Goal: Transaction & Acquisition: Purchase product/service

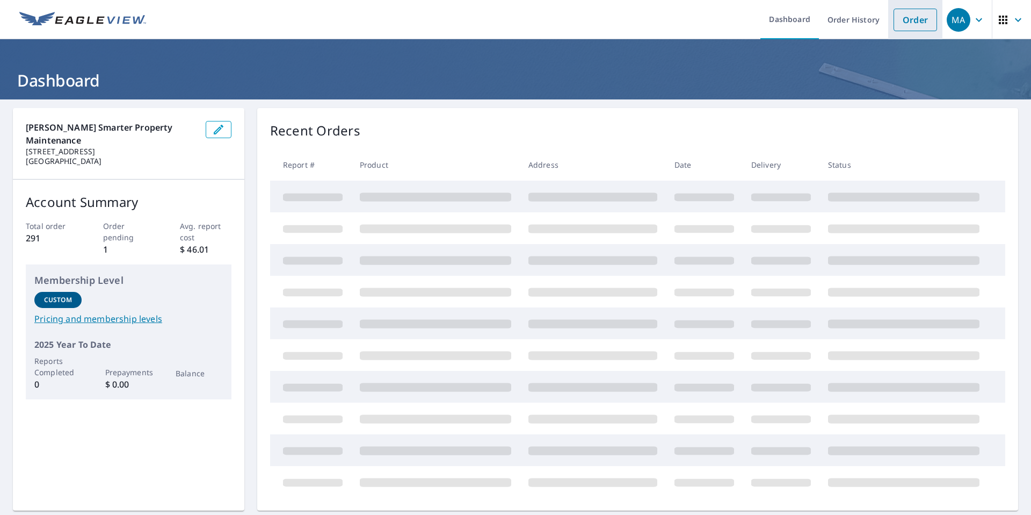
click at [897, 23] on link "Order" at bounding box center [916, 20] width 44 height 23
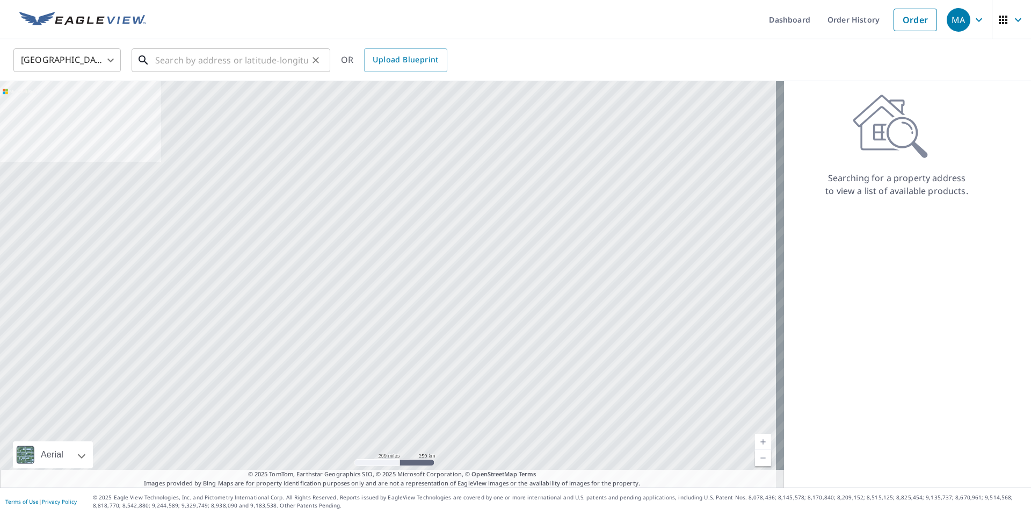
click at [284, 67] on input "text" at bounding box center [231, 60] width 153 height 30
paste input "[STREET_ADDRESS][PERSON_NAME]"
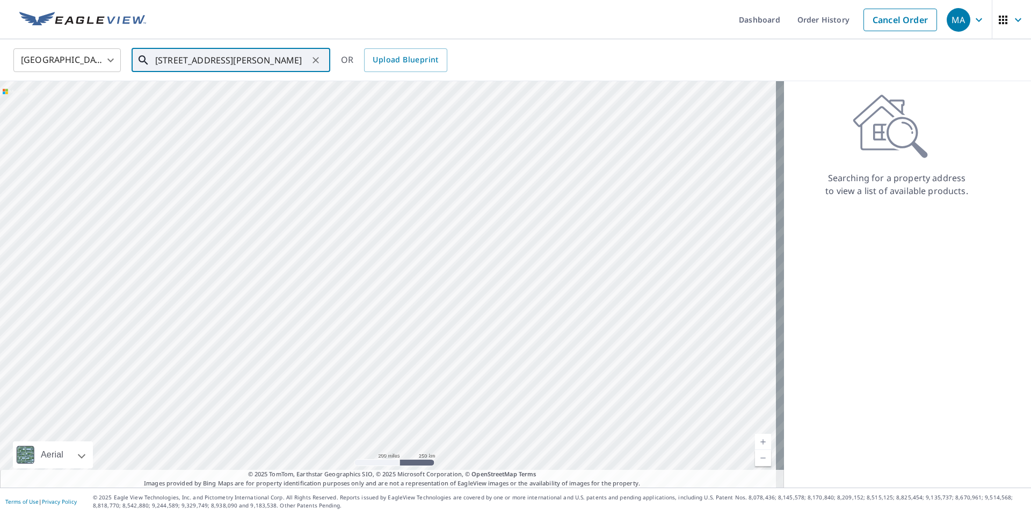
click at [269, 62] on input "[STREET_ADDRESS][PERSON_NAME]" at bounding box center [231, 60] width 153 height 30
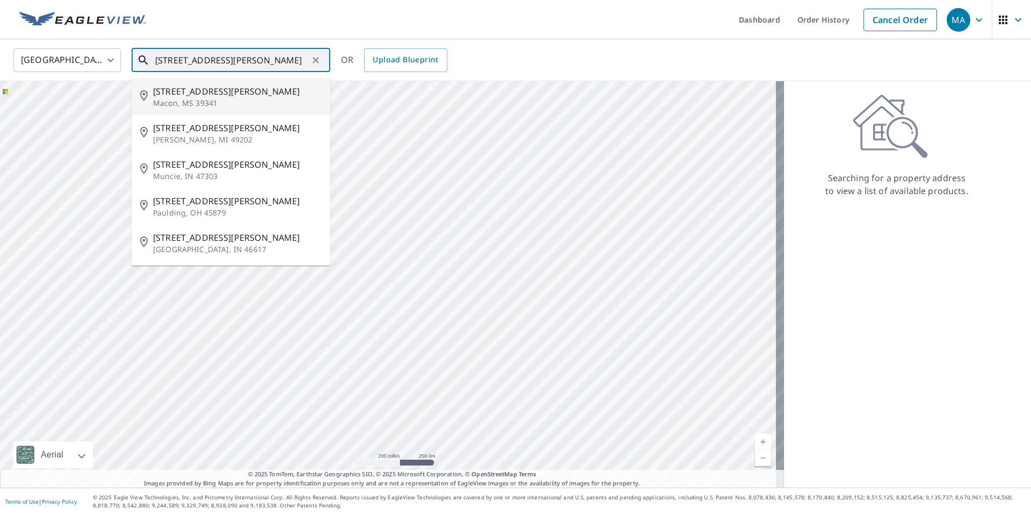
click at [305, 59] on input "[STREET_ADDRESS][PERSON_NAME]" at bounding box center [231, 60] width 153 height 30
click at [262, 61] on input "[STREET_ADDRESS][PERSON_NAME]" at bounding box center [231, 60] width 153 height 30
click at [201, 167] on span "[STREET_ADDRESS][PERSON_NAME]" at bounding box center [237, 164] width 169 height 13
type input "[STREET_ADDRESS][PERSON_NAME]"
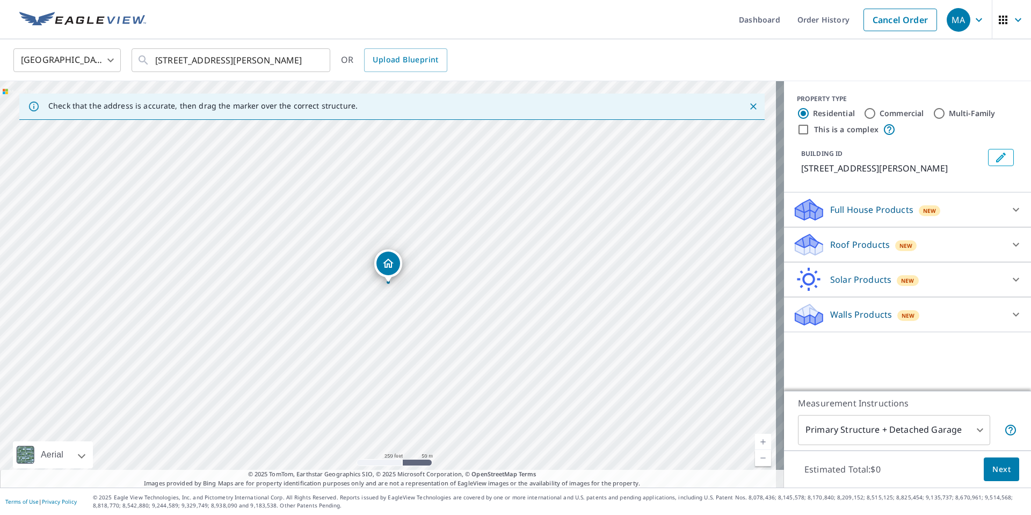
click at [975, 246] on div "Roof Products New" at bounding box center [898, 244] width 211 height 25
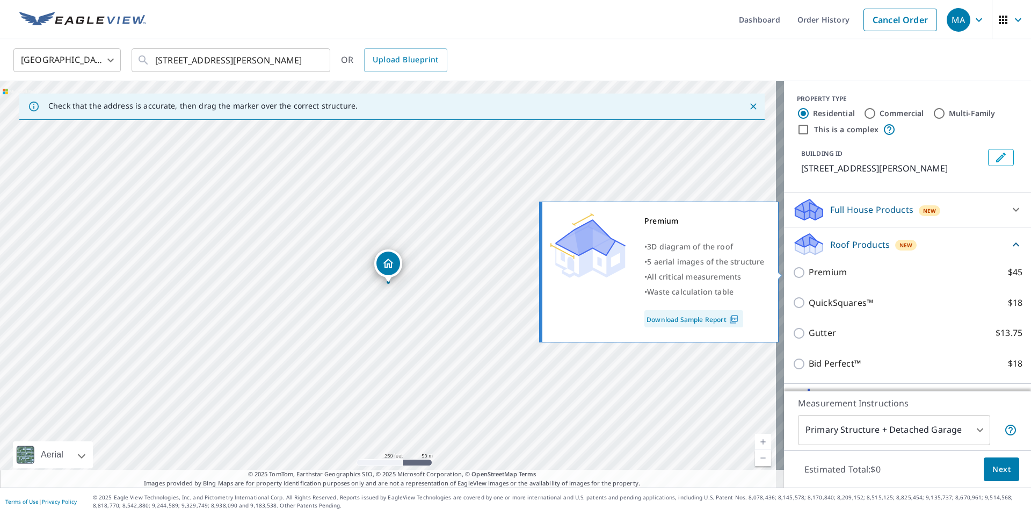
click at [828, 275] on p "Premium" at bounding box center [828, 271] width 38 height 13
click at [809, 275] on input "Premium $45" at bounding box center [801, 272] width 16 height 13
checkbox input "true"
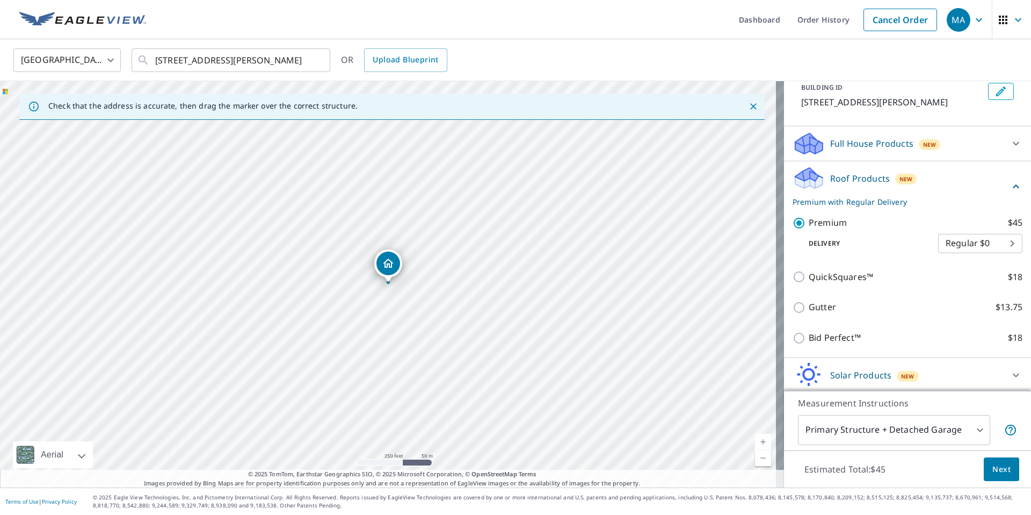
scroll to position [103, 0]
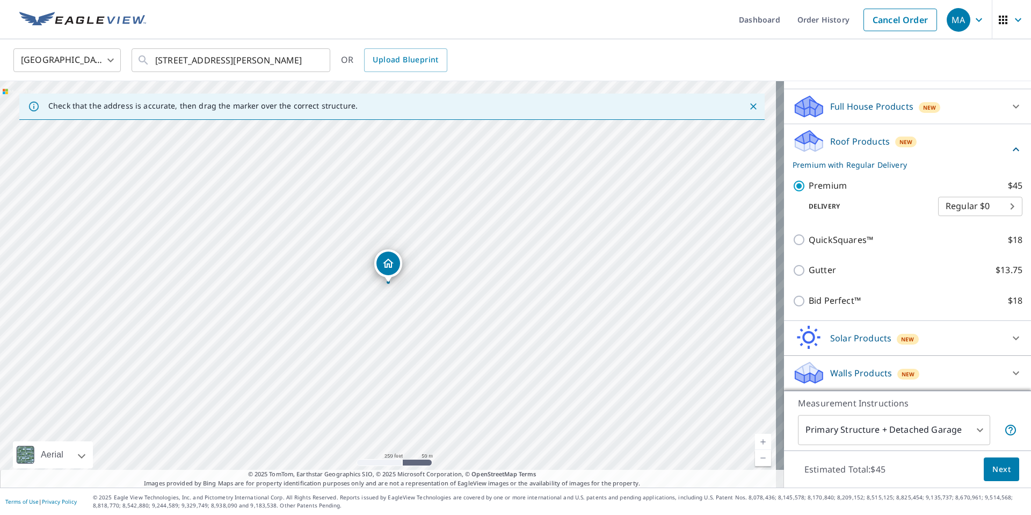
click at [993, 470] on span "Next" at bounding box center [1002, 469] width 18 height 13
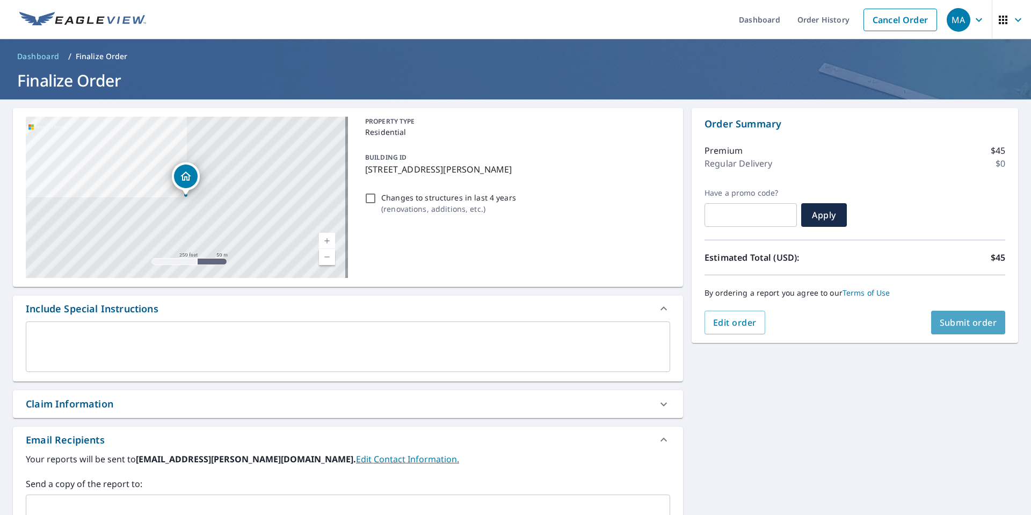
click at [960, 315] on button "Submit order" at bounding box center [969, 323] width 75 height 24
